Goal: Check status: Check status

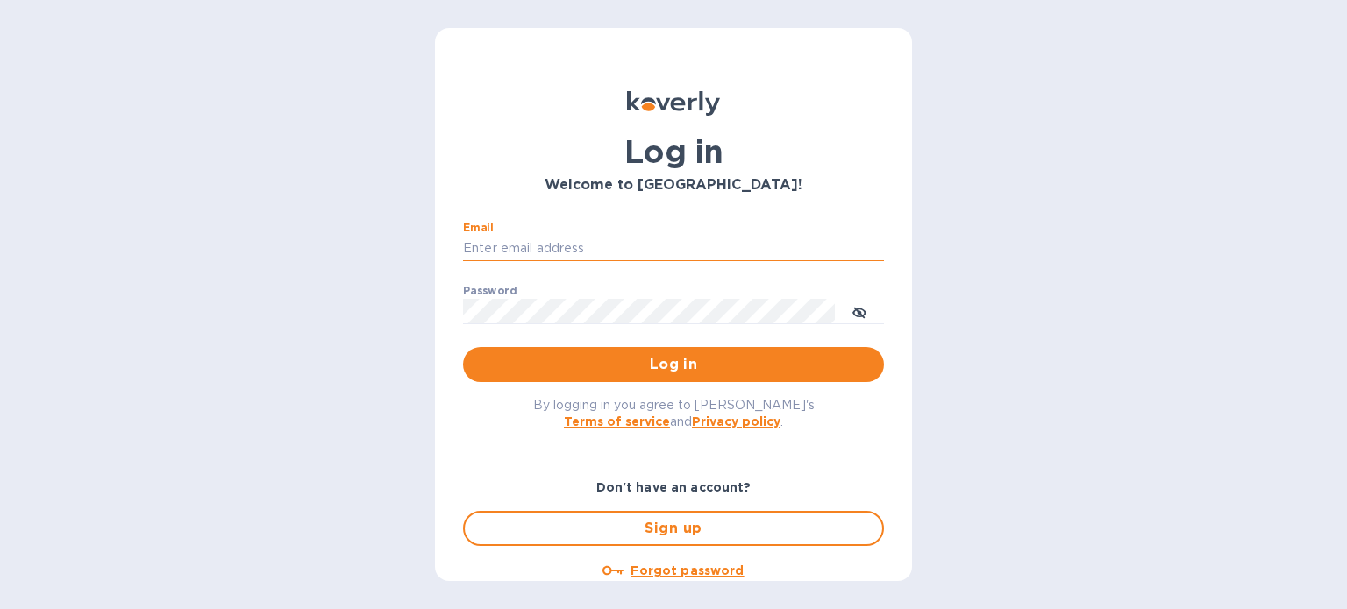
click at [526, 249] on input "Email" at bounding box center [673, 249] width 421 height 26
type input "[PERSON_NAME][EMAIL_ADDRESS][PERSON_NAME][DOMAIN_NAME]"
click at [687, 362] on span "Log in" at bounding box center [673, 364] width 393 height 21
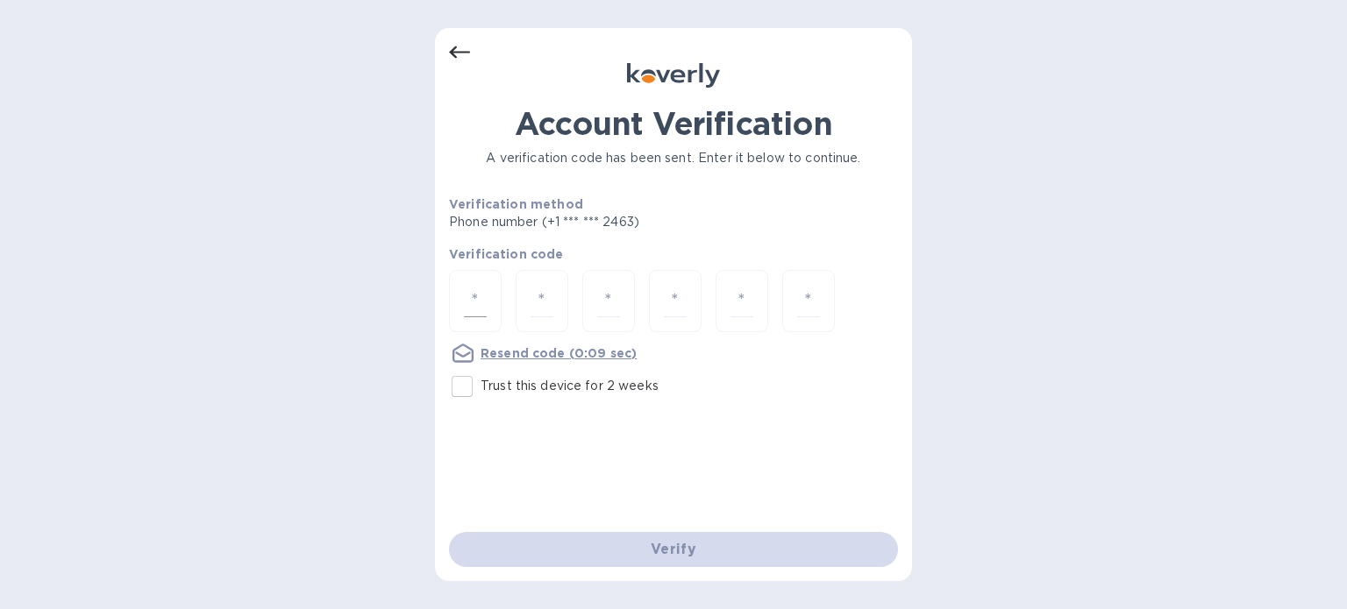
click at [494, 288] on div at bounding box center [475, 301] width 53 height 62
type input "7"
type input "2"
type input "6"
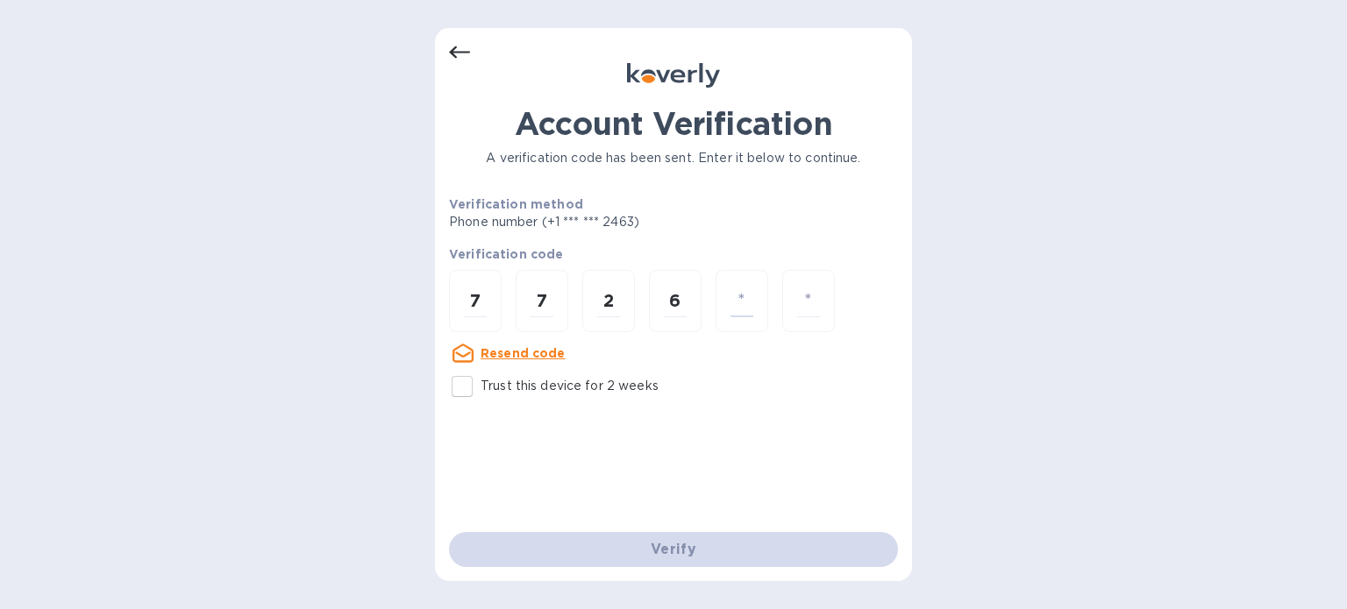
type input "0"
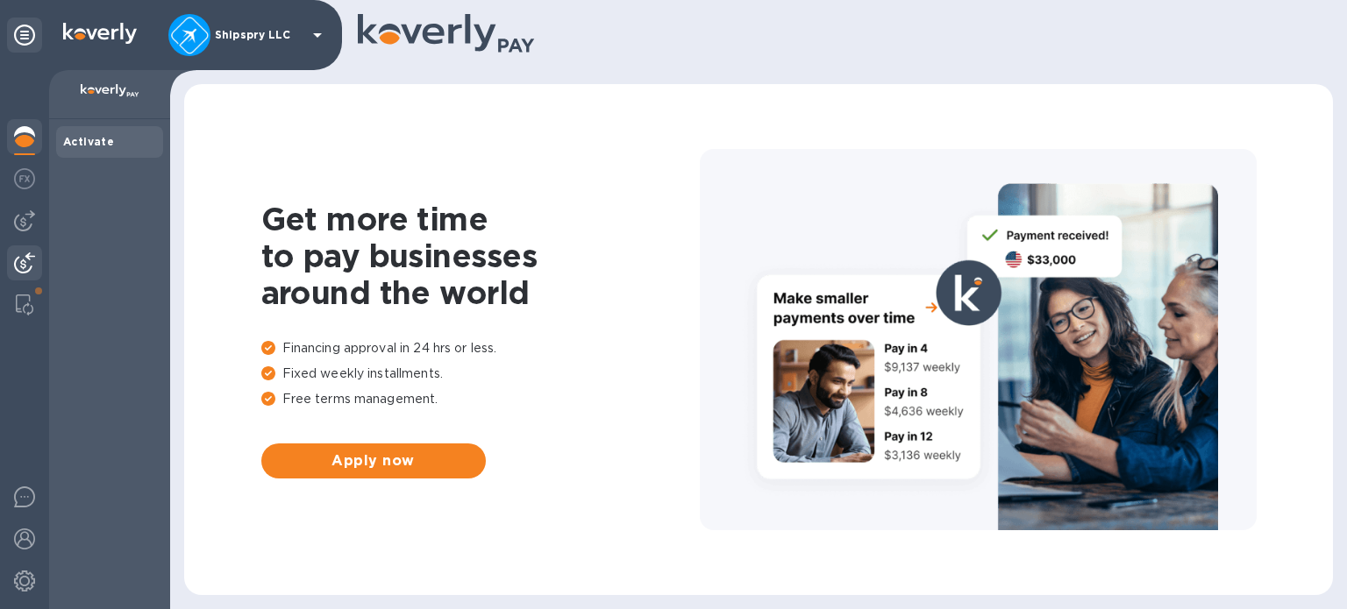
click at [18, 253] on img at bounding box center [24, 263] width 21 height 21
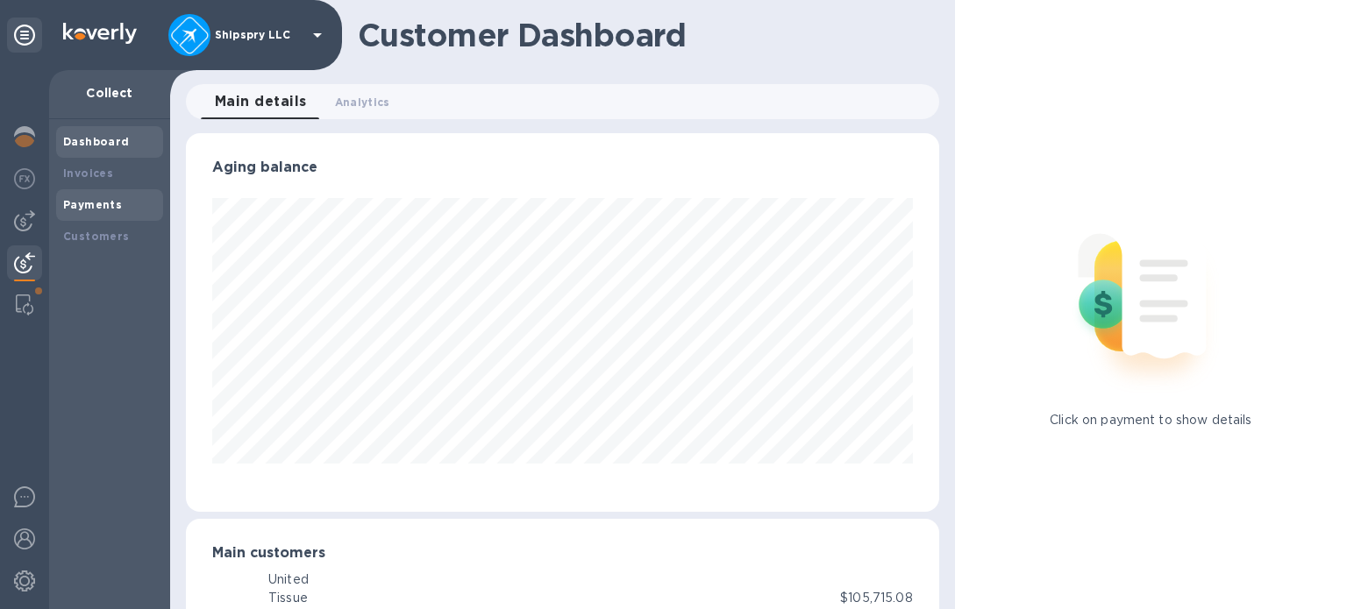
scroll to position [876509, 876142]
click at [82, 203] on b "Payments" at bounding box center [92, 204] width 59 height 13
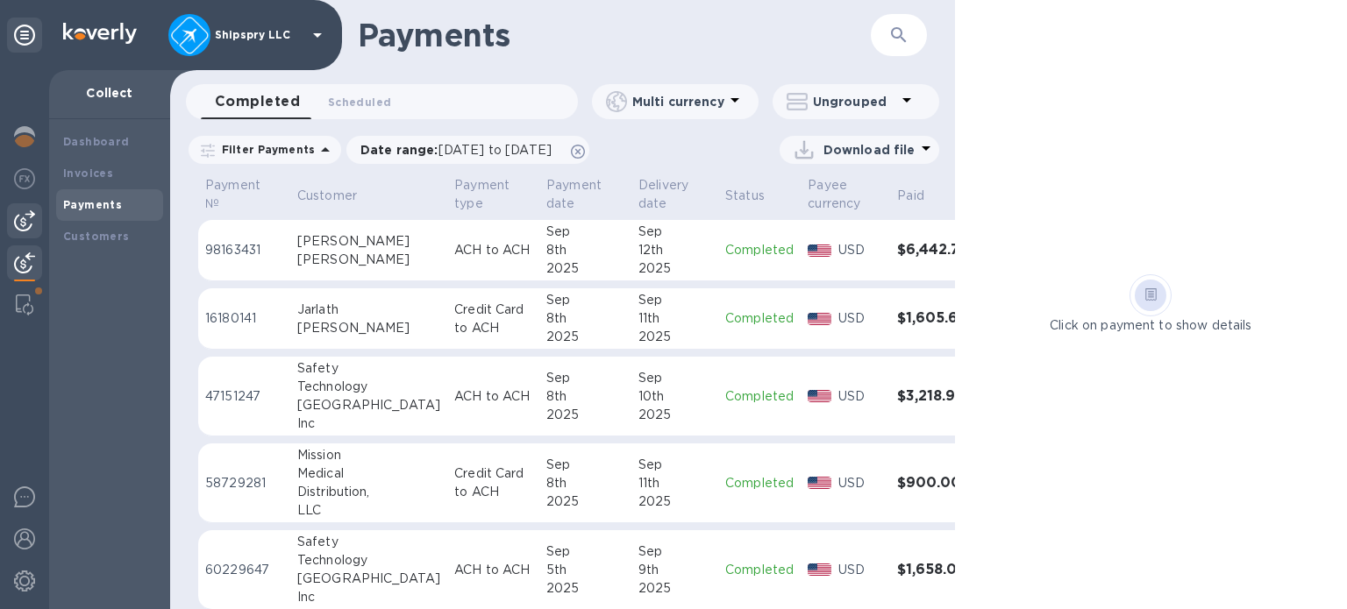
click at [11, 217] on div at bounding box center [24, 220] width 35 height 35
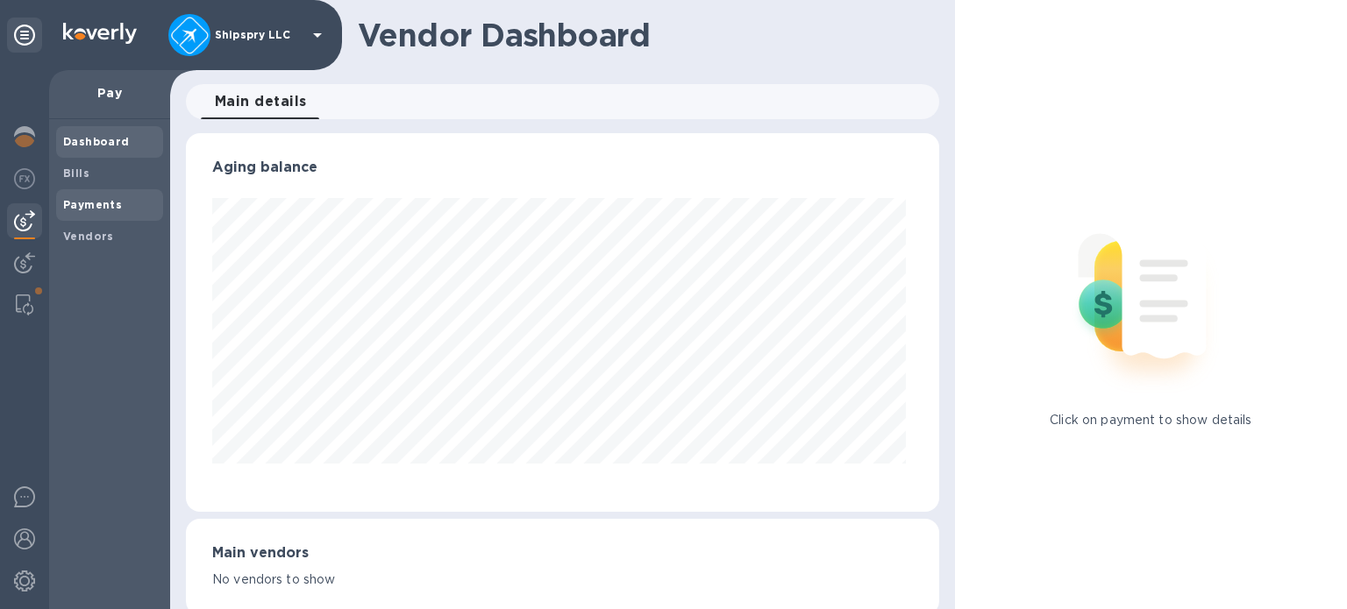
scroll to position [379, 746]
click at [93, 203] on b "Payments" at bounding box center [92, 204] width 59 height 13
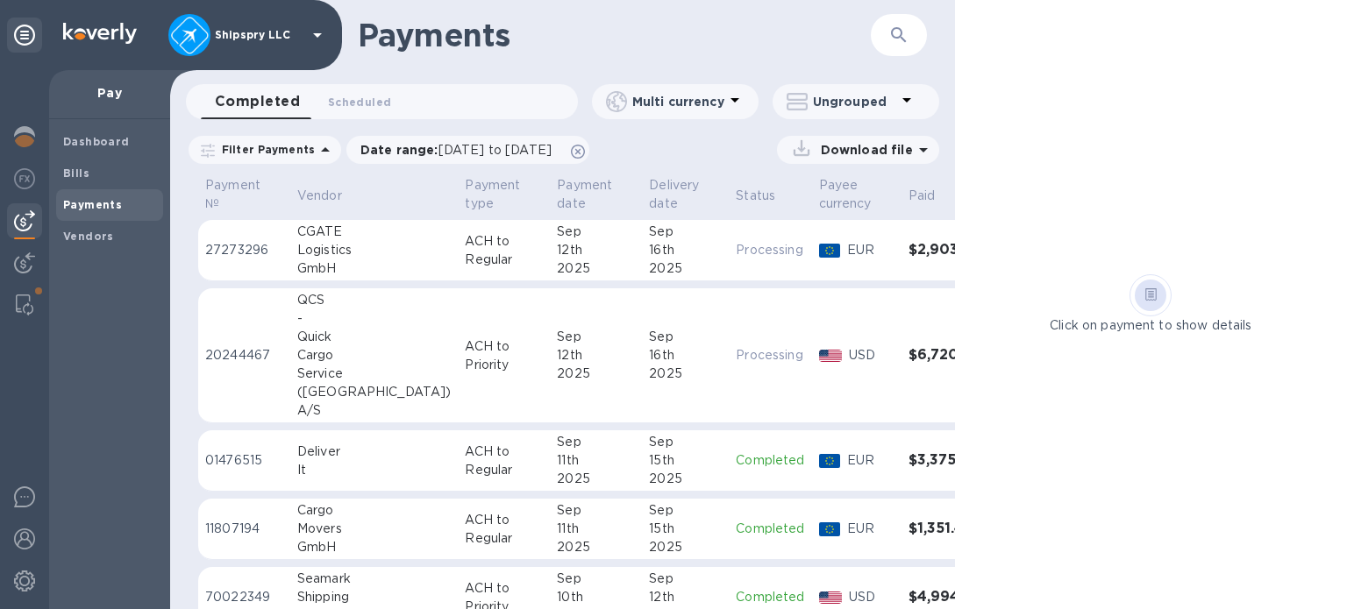
click at [649, 248] on div "16th" at bounding box center [685, 250] width 73 height 18
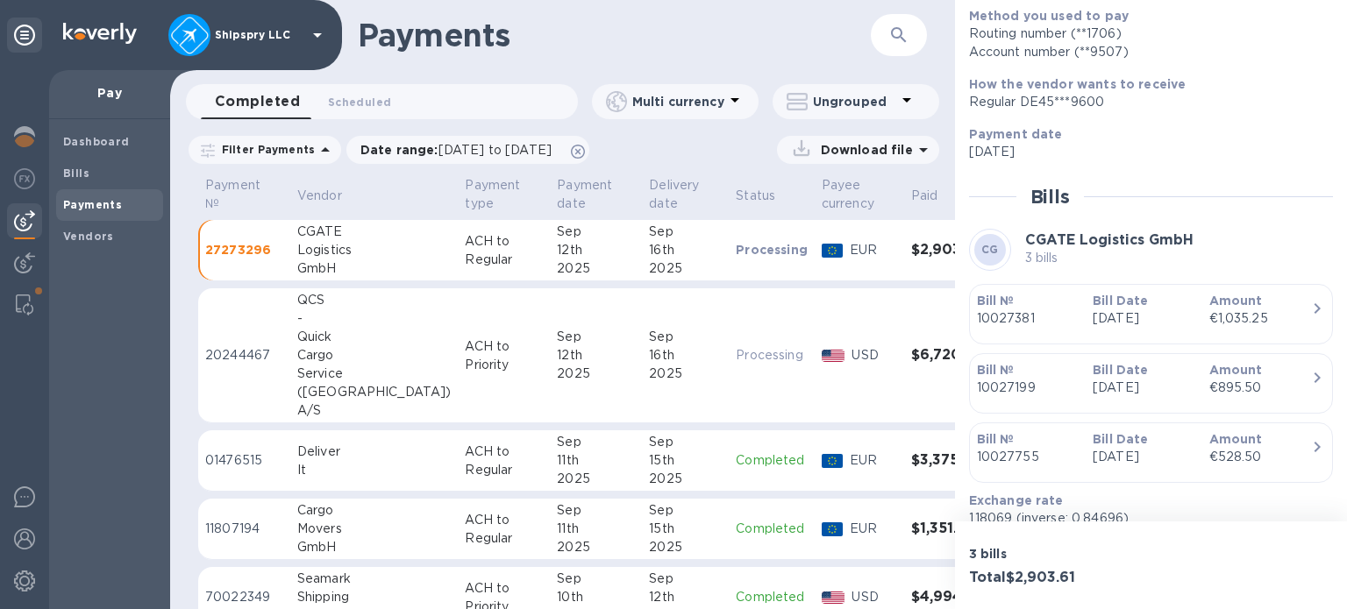
scroll to position [339, 0]
